Goal: Find specific page/section: Find specific page/section

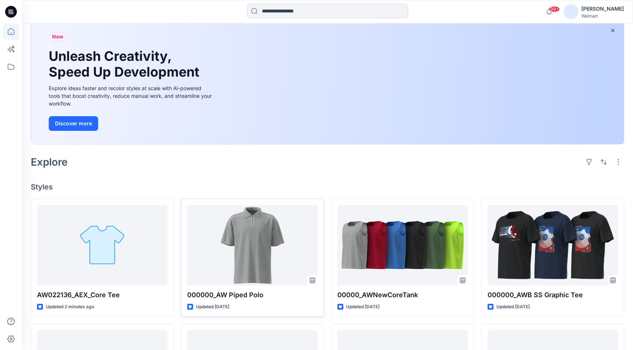
scroll to position [45, 0]
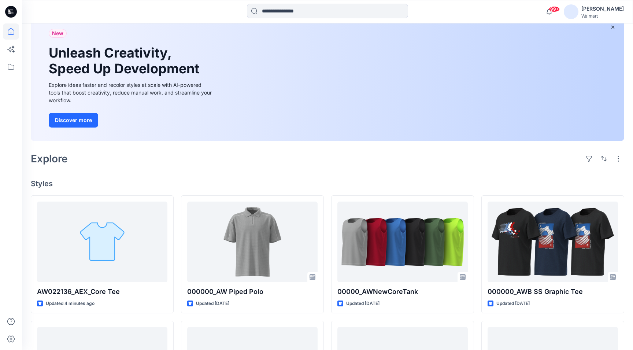
scroll to position [66, 0]
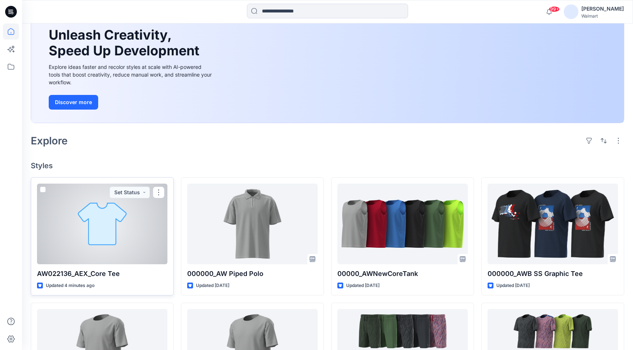
click at [133, 209] on div at bounding box center [102, 223] width 130 height 81
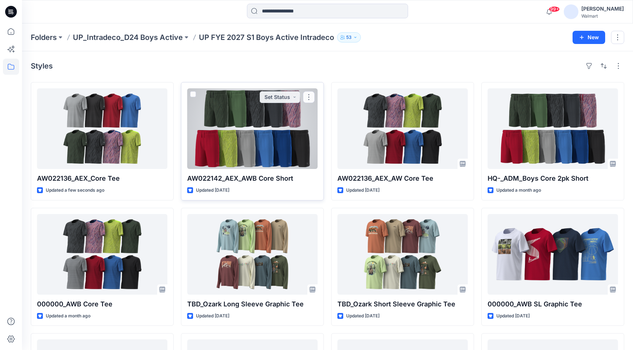
click at [281, 140] on div at bounding box center [252, 128] width 130 height 81
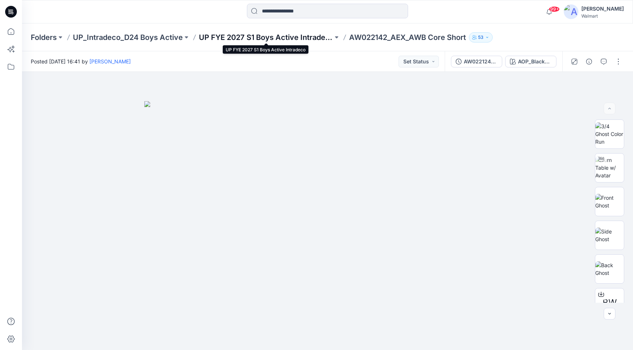
click at [272, 36] on p "UP FYE 2027 S1 Boys Active Intradeco" at bounding box center [266, 37] width 134 height 10
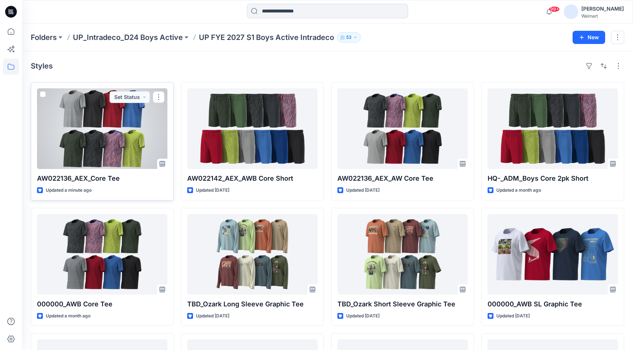
click at [99, 129] on div at bounding box center [102, 128] width 130 height 81
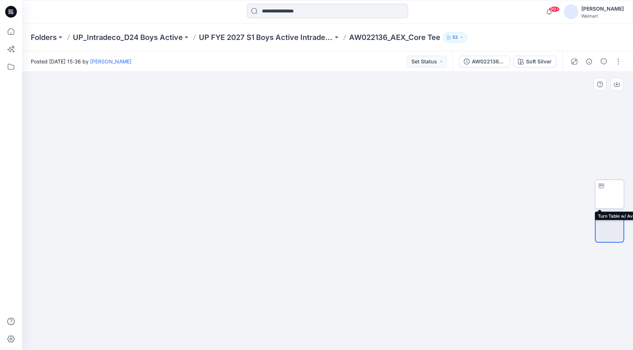
click at [609, 194] on img at bounding box center [609, 194] width 0 height 0
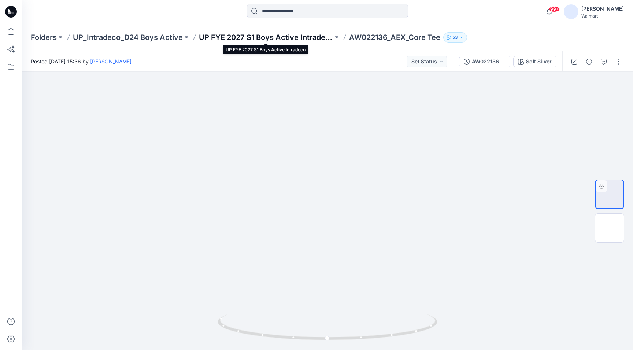
click at [302, 36] on p "UP FYE 2027 S1 Boys Active Intradeco" at bounding box center [266, 37] width 134 height 10
